Goal: Task Accomplishment & Management: Manage account settings

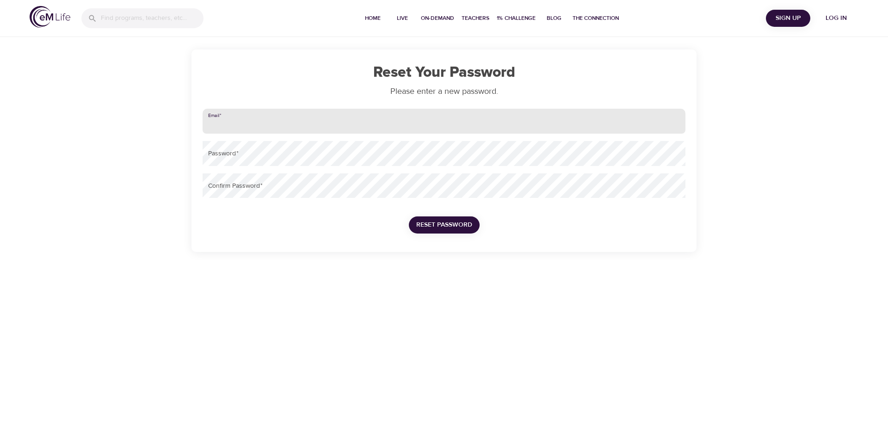
click at [260, 125] on input "email" at bounding box center [444, 121] width 483 height 25
type input "[PERSON_NAME][EMAIL_ADDRESS][DOMAIN_NAME]"
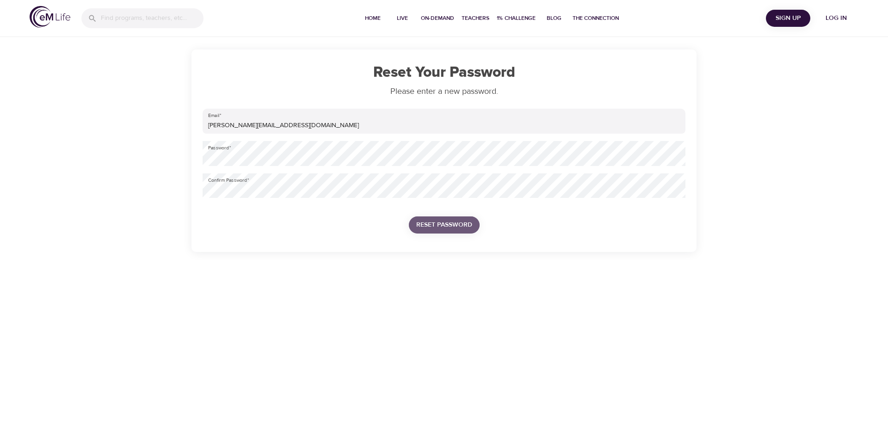
click at [446, 224] on span "Reset Password" at bounding box center [444, 225] width 56 height 12
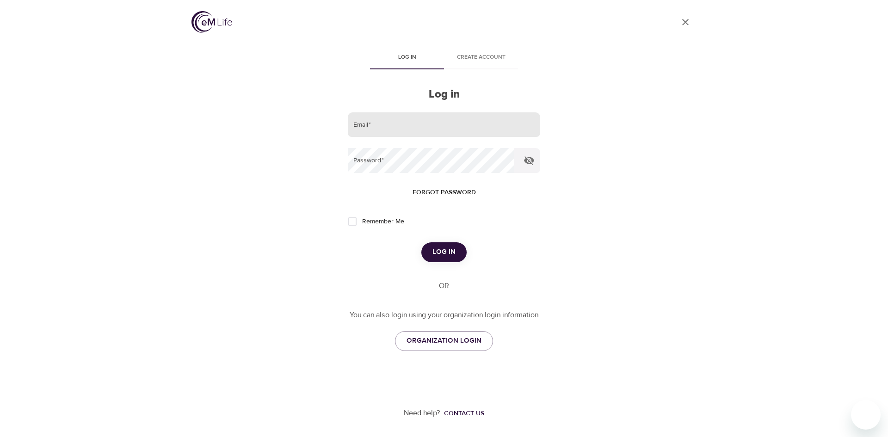
click at [416, 126] on input "email" at bounding box center [444, 124] width 192 height 25
type input "[PERSON_NAME][EMAIL_ADDRESS][DOMAIN_NAME]"
drag, startPoint x: 350, startPoint y: 221, endPoint x: 354, endPoint y: 232, distance: 11.7
click at [350, 222] on input "Remember Me" at bounding box center [352, 221] width 19 height 19
checkbox input "true"
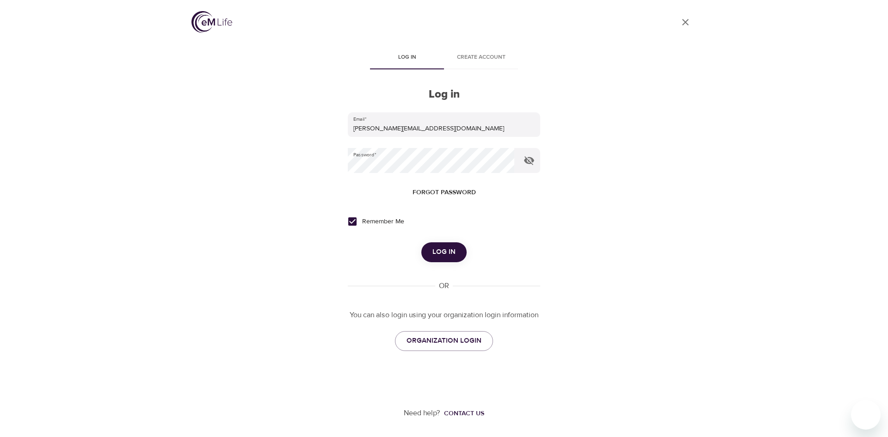
click at [446, 248] on span "Log in" at bounding box center [444, 252] width 23 height 12
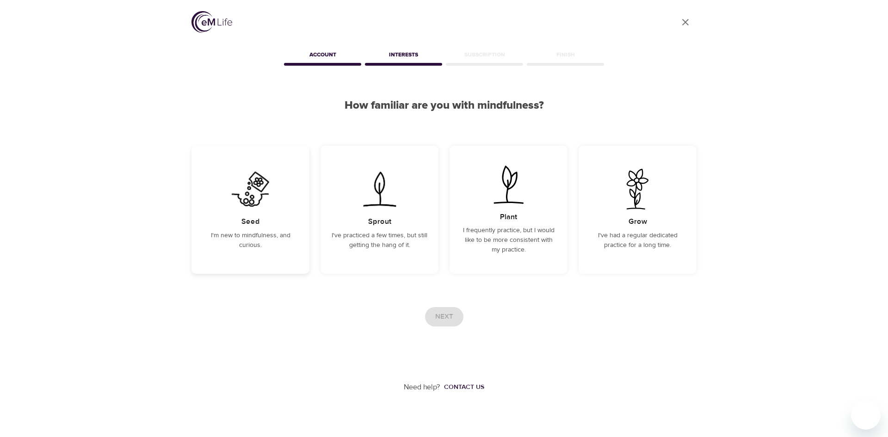
click at [265, 204] on img at bounding box center [250, 189] width 47 height 41
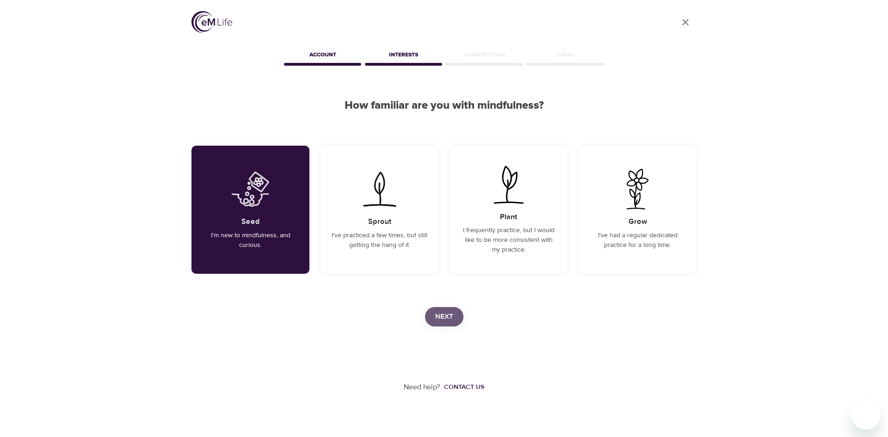
click at [449, 310] on button "Next" at bounding box center [444, 316] width 38 height 19
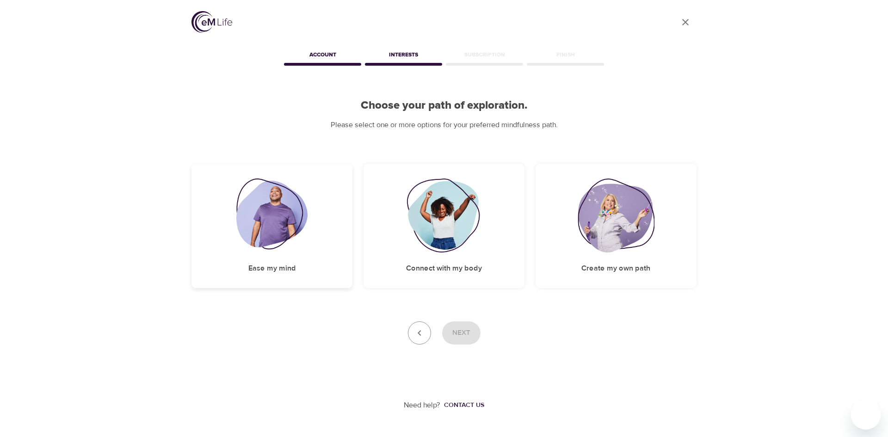
click at [275, 222] on img at bounding box center [272, 216] width 72 height 74
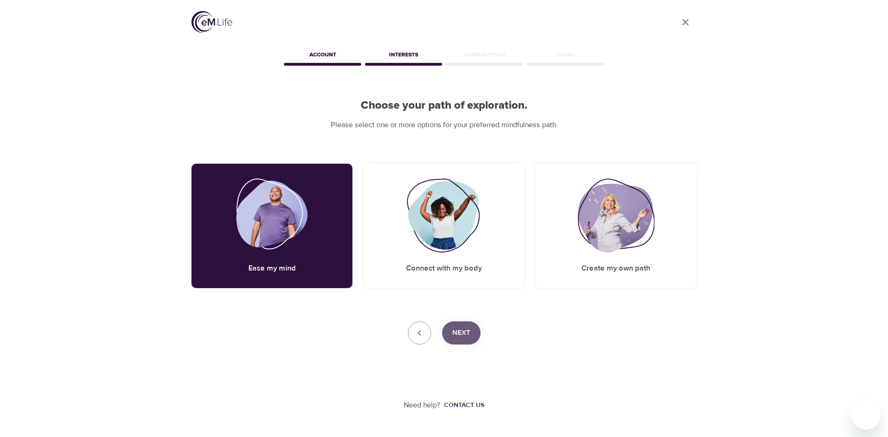
click at [458, 328] on span "Next" at bounding box center [462, 333] width 18 height 12
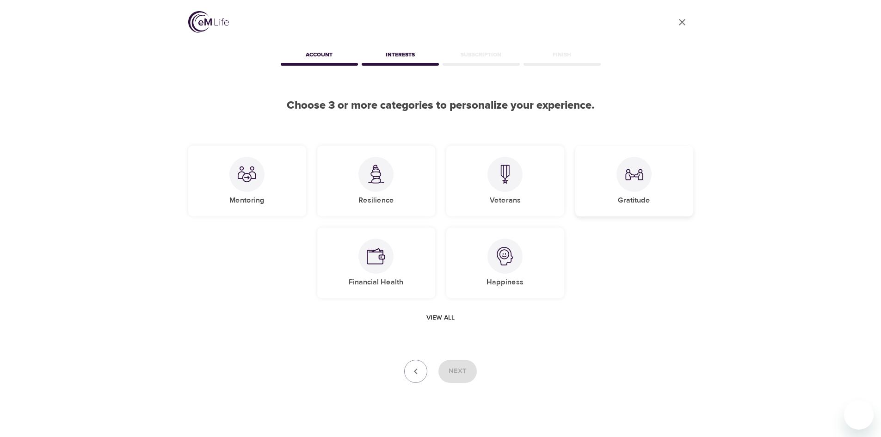
click at [624, 183] on div at bounding box center [634, 174] width 35 height 35
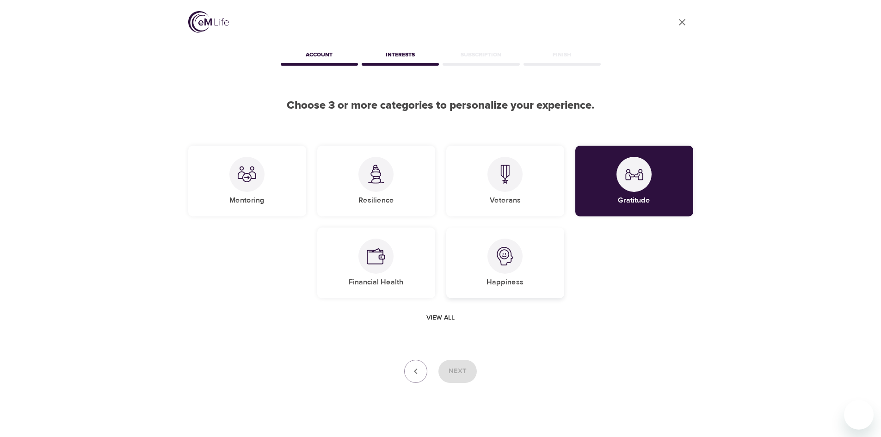
click at [506, 263] on img at bounding box center [505, 256] width 19 height 19
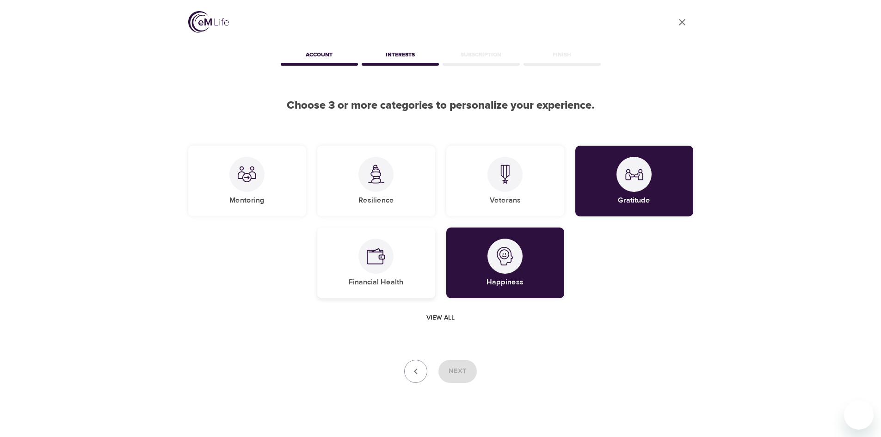
click at [372, 258] on img at bounding box center [376, 256] width 19 height 19
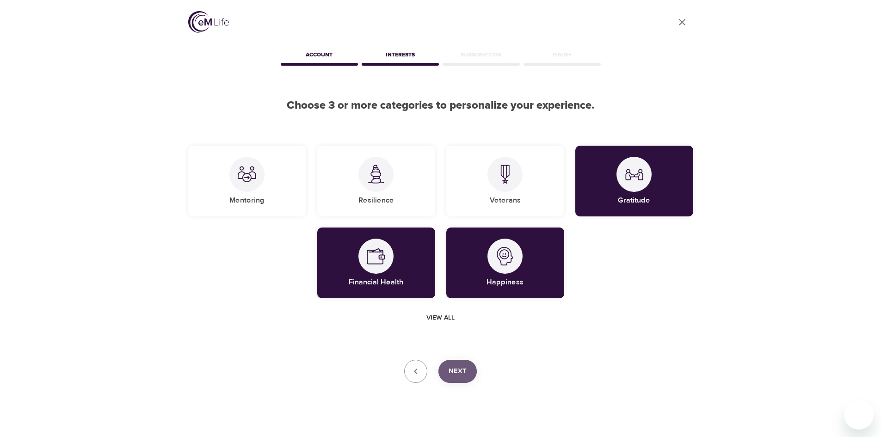
click at [460, 368] on span "Next" at bounding box center [458, 372] width 18 height 12
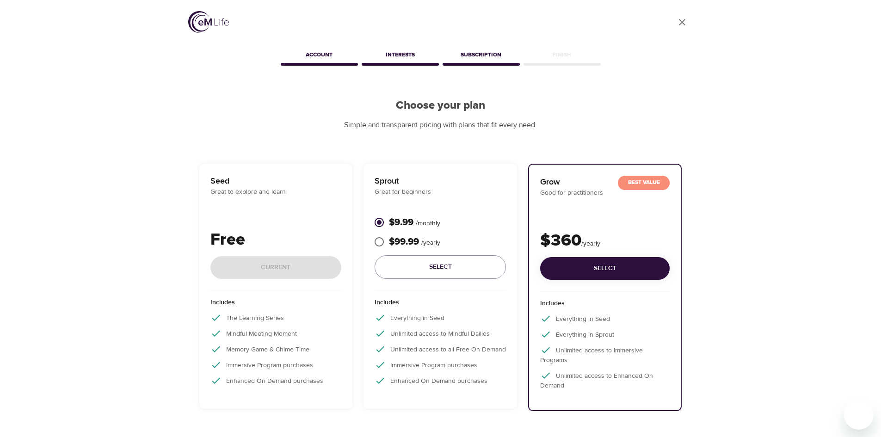
click at [264, 273] on div "Free Current" at bounding box center [276, 259] width 131 height 63
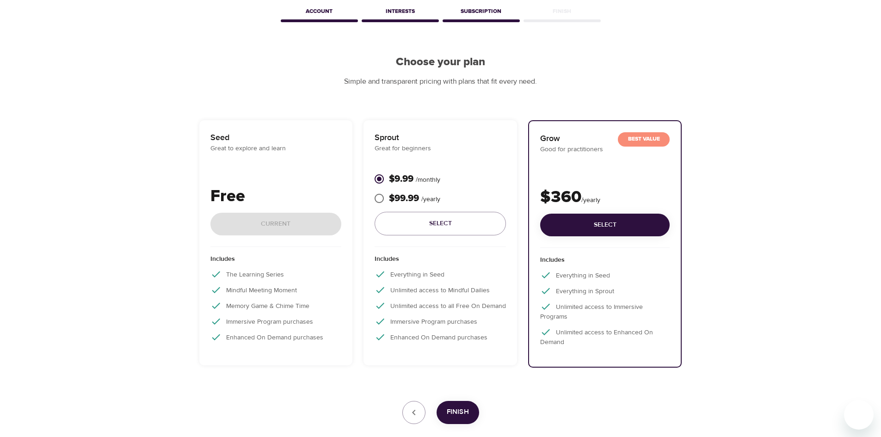
scroll to position [96, 0]
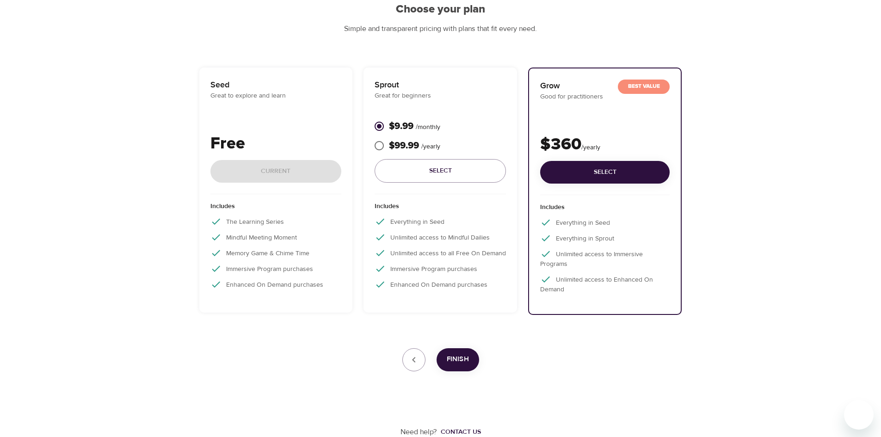
drag, startPoint x: 266, startPoint y: 174, endPoint x: 240, endPoint y: 152, distance: 33.5
click at [263, 171] on div "Free Current" at bounding box center [276, 162] width 131 height 63
click at [239, 149] on p "Free" at bounding box center [276, 143] width 131 height 25
click at [217, 87] on p "Seed" at bounding box center [276, 85] width 131 height 12
click at [292, 173] on div "Free Current" at bounding box center [276, 162] width 131 height 63
